Goal: Navigation & Orientation: Go to known website

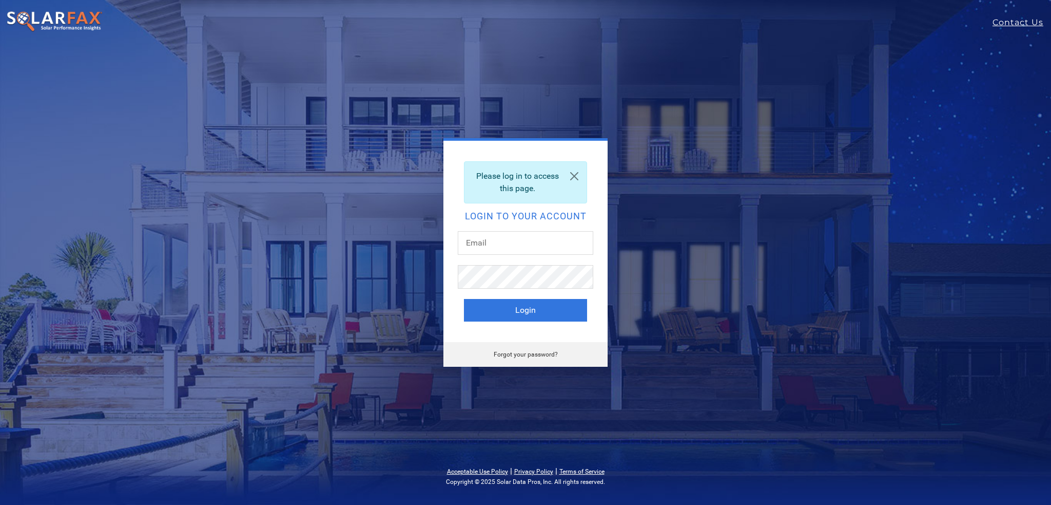
click at [61, 23] on img at bounding box center [54, 22] width 97 height 22
